Goal: Navigation & Orientation: Understand site structure

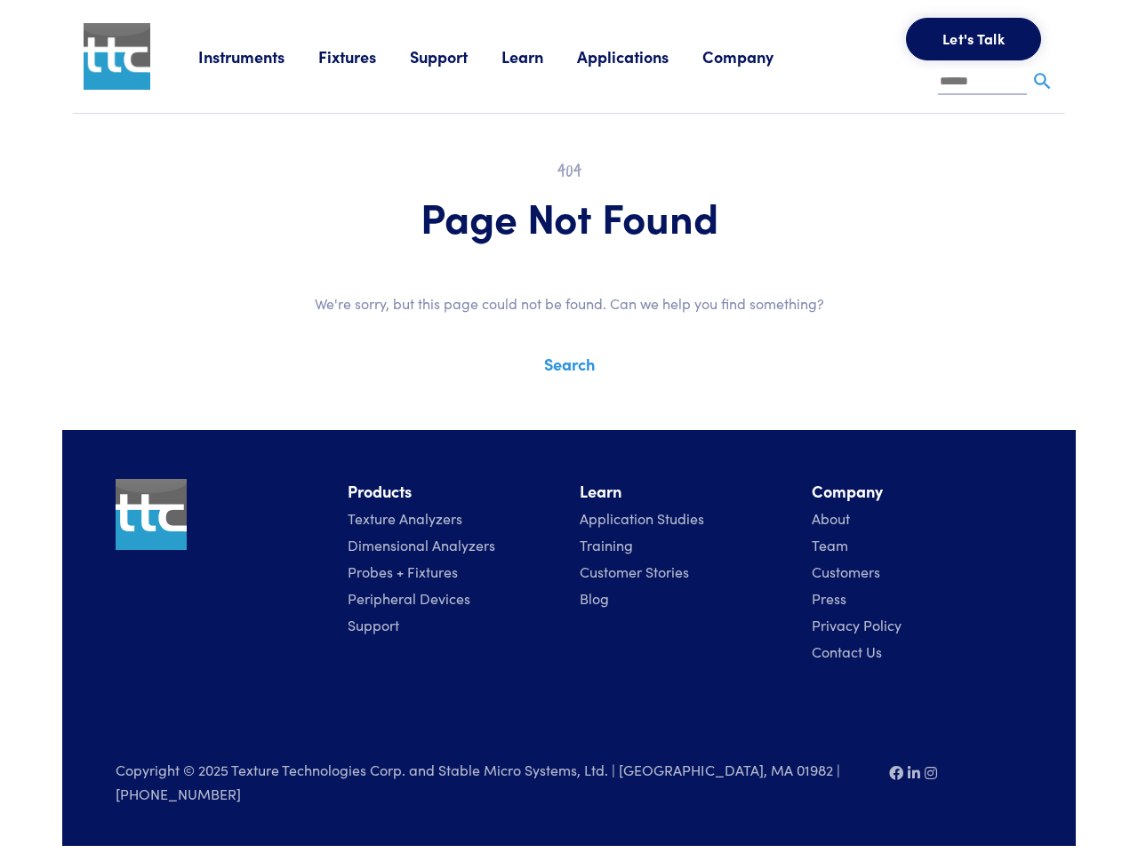
click at [569, 413] on div "Instruments Texture Analyzers Measure any physical product characteristic. TA.X…" at bounding box center [568, 423] width 1013 height 846
click at [260, 56] on link "Instruments" at bounding box center [258, 56] width 120 height 22
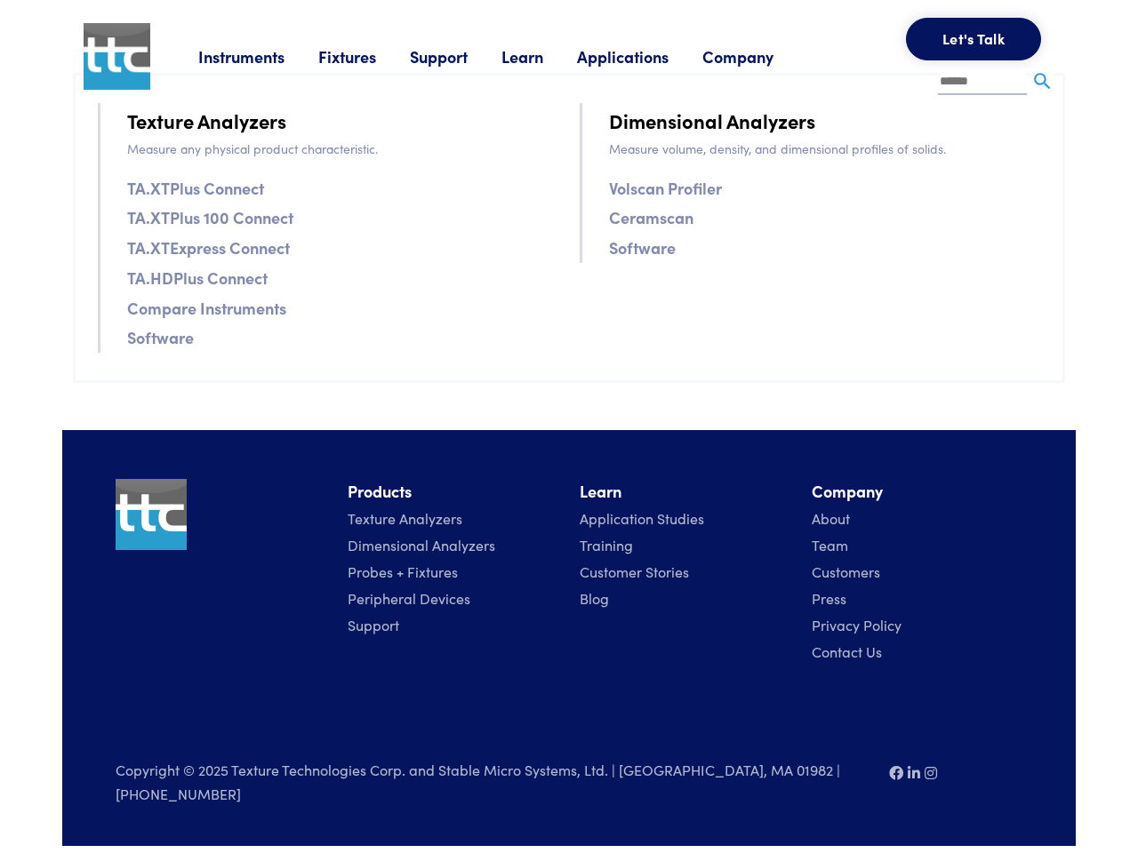
click at [366, 56] on link "Fixtures" at bounding box center [364, 56] width 92 height 22
click at [460, 56] on link "Support" at bounding box center [456, 56] width 92 height 22
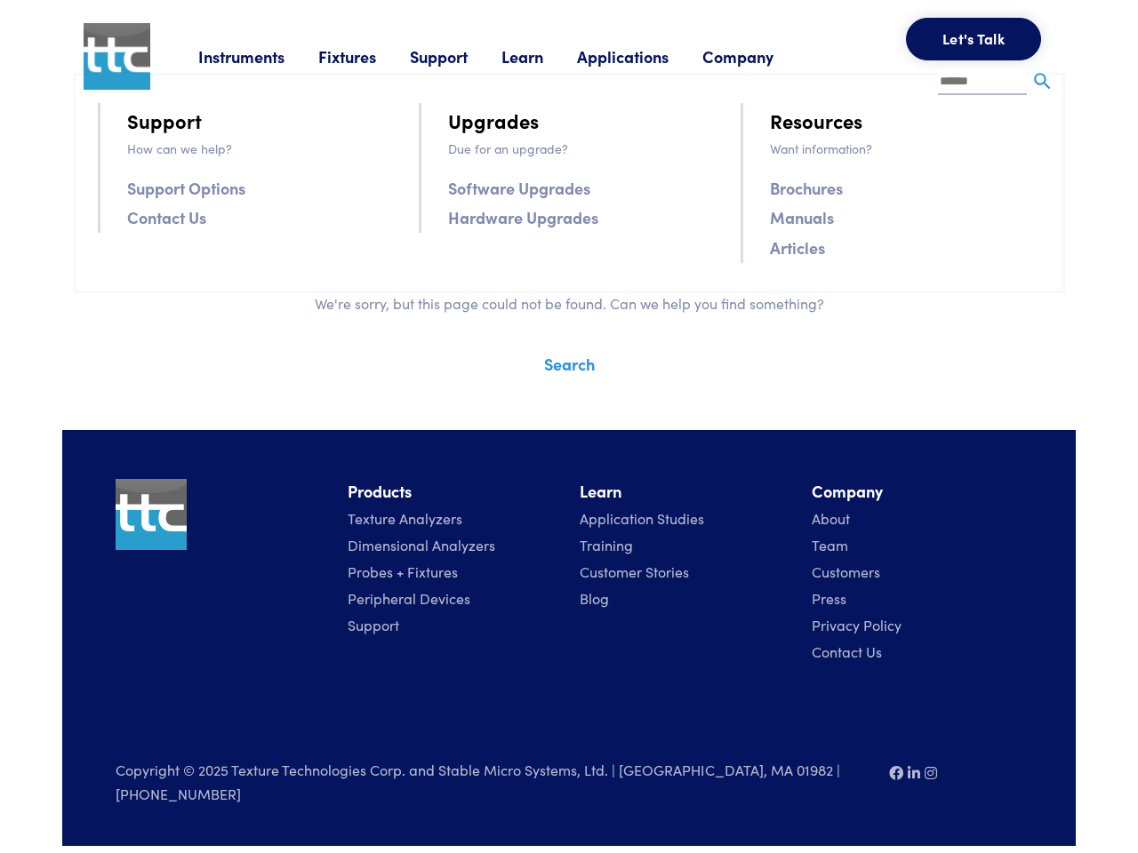
click at [545, 56] on link "Learn" at bounding box center [539, 56] width 76 height 22
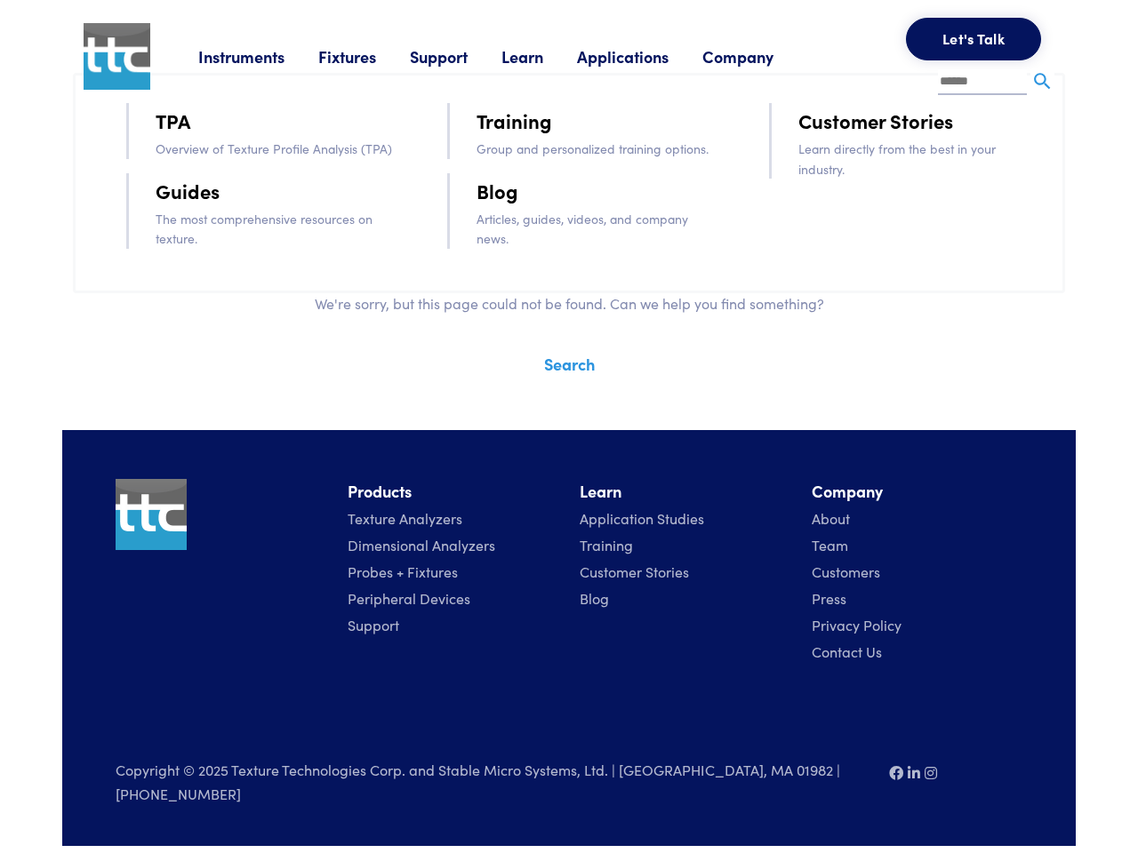
click at [646, 56] on link "Applications" at bounding box center [639, 56] width 125 height 22
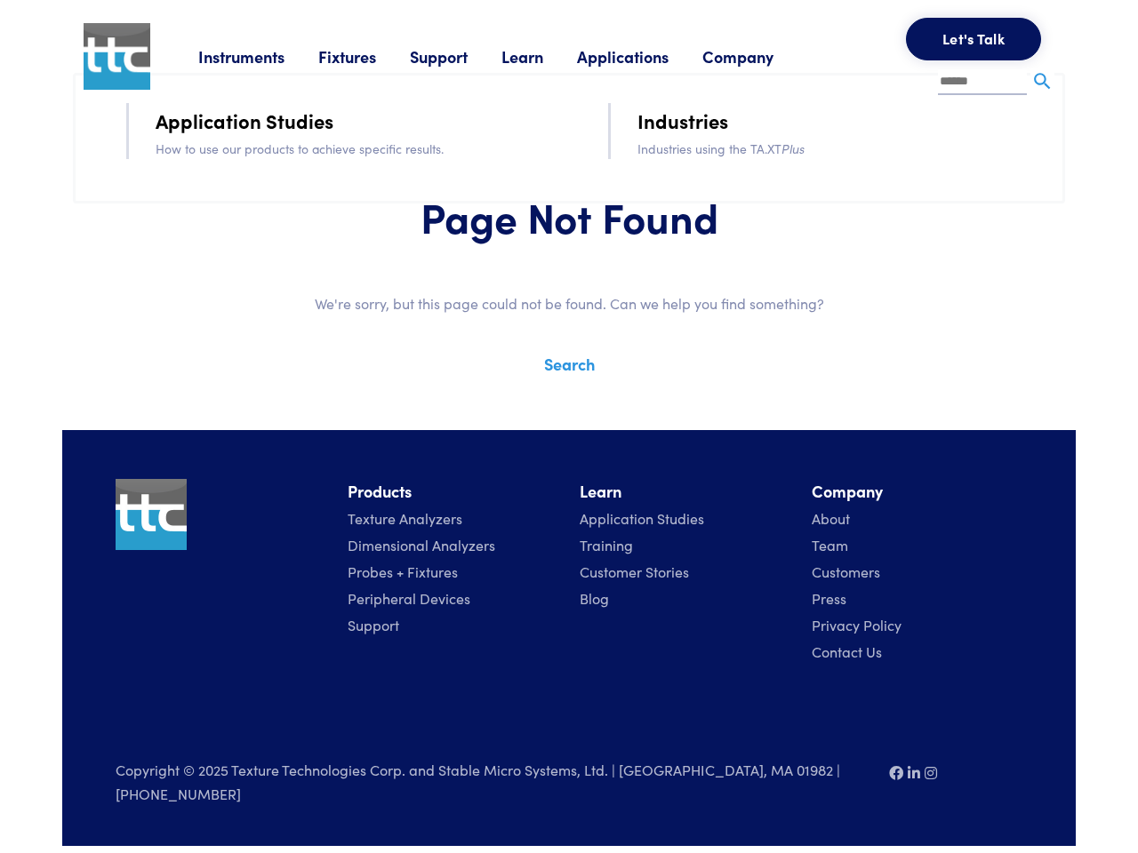
click at [762, 56] on link "Company" at bounding box center [754, 56] width 105 height 22
